Goal: Transaction & Acquisition: Purchase product/service

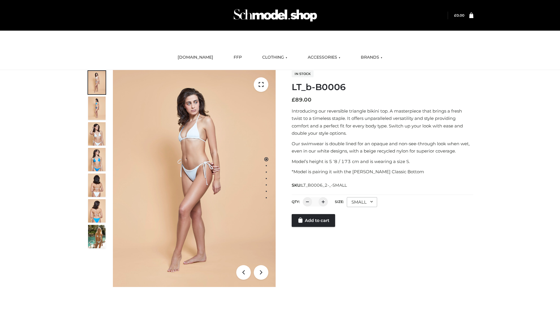
click at [314, 221] on link "Add to cart" at bounding box center [313, 220] width 43 height 13
